Goal: Transaction & Acquisition: Subscribe to service/newsletter

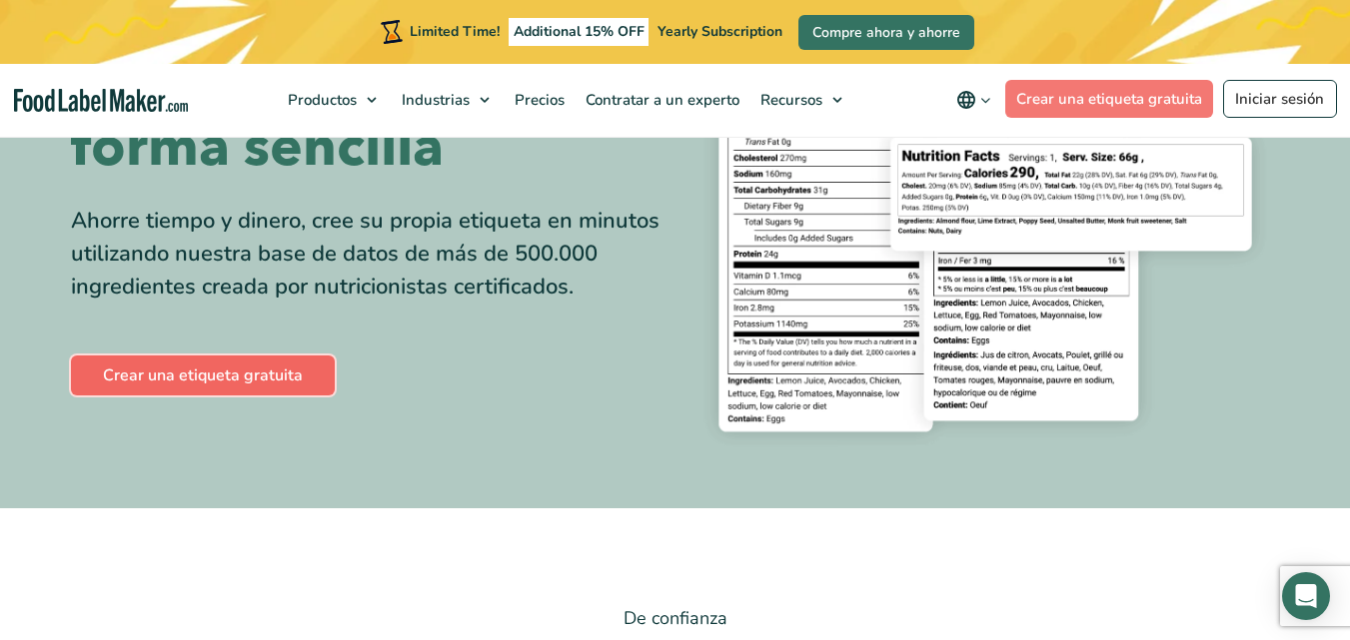
click at [235, 393] on link "Crear una etiqueta gratuita" at bounding box center [203, 376] width 264 height 40
